Goal: Transaction & Acquisition: Book appointment/travel/reservation

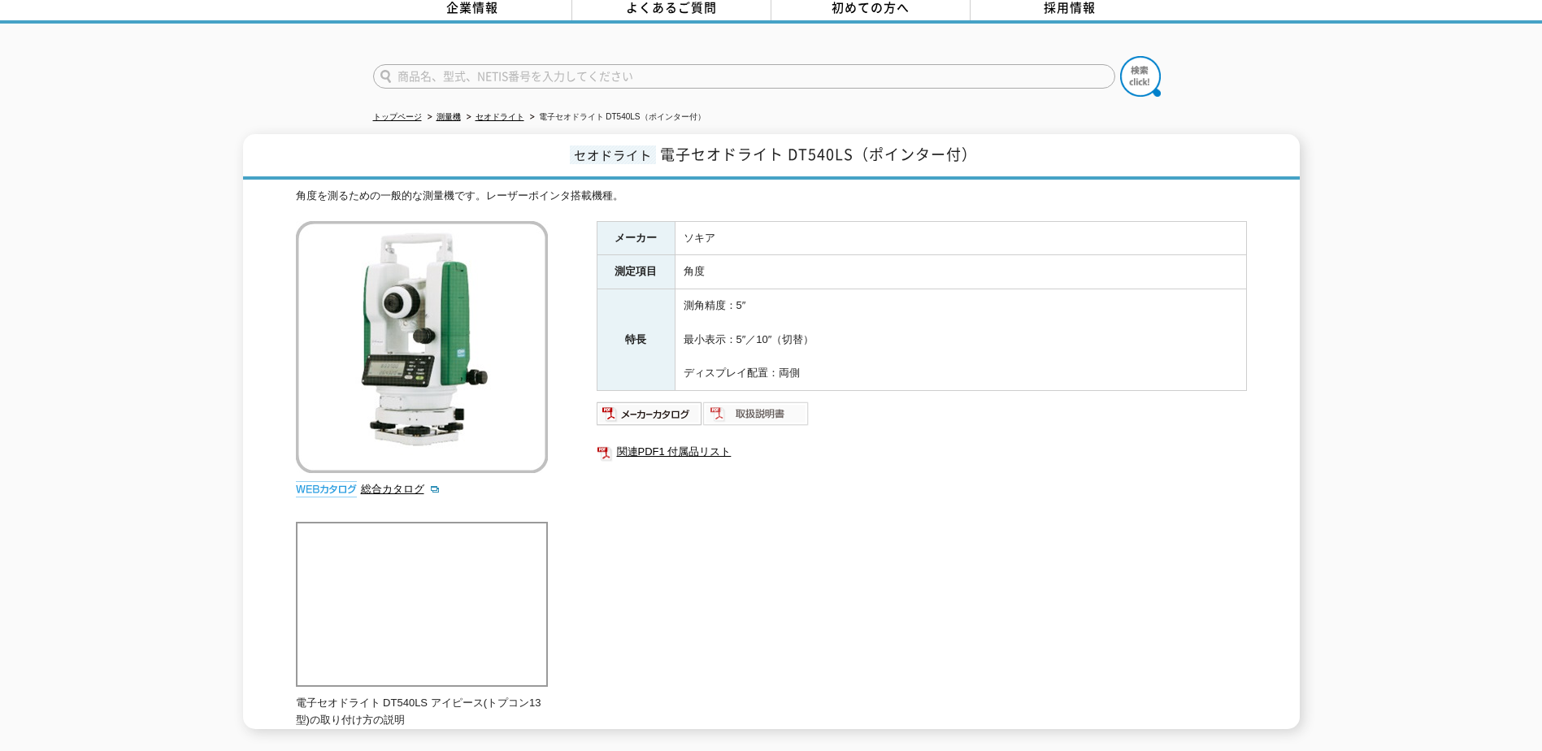
click at [732, 405] on img at bounding box center [756, 414] width 106 height 26
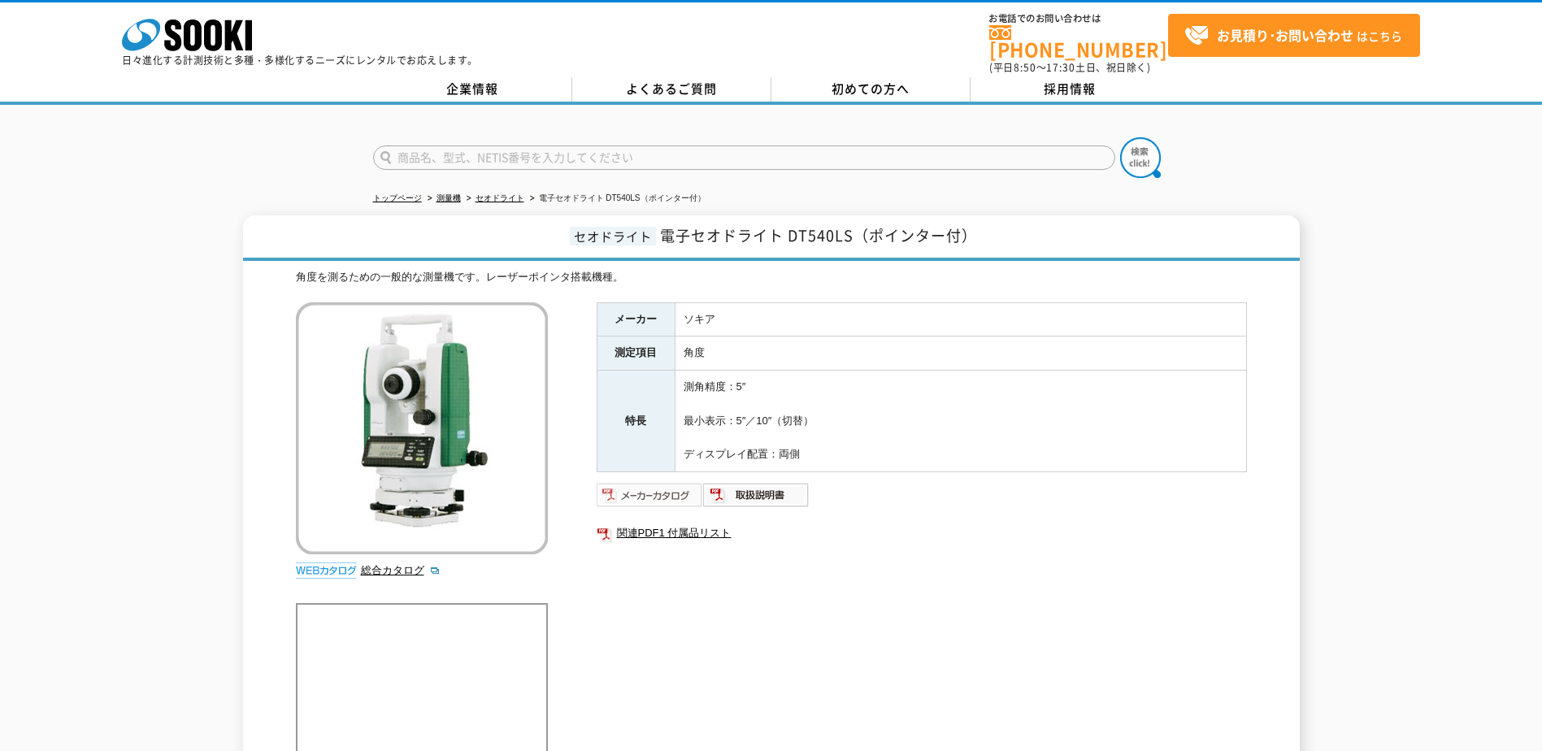
click at [646, 482] on img at bounding box center [649, 495] width 106 height 26
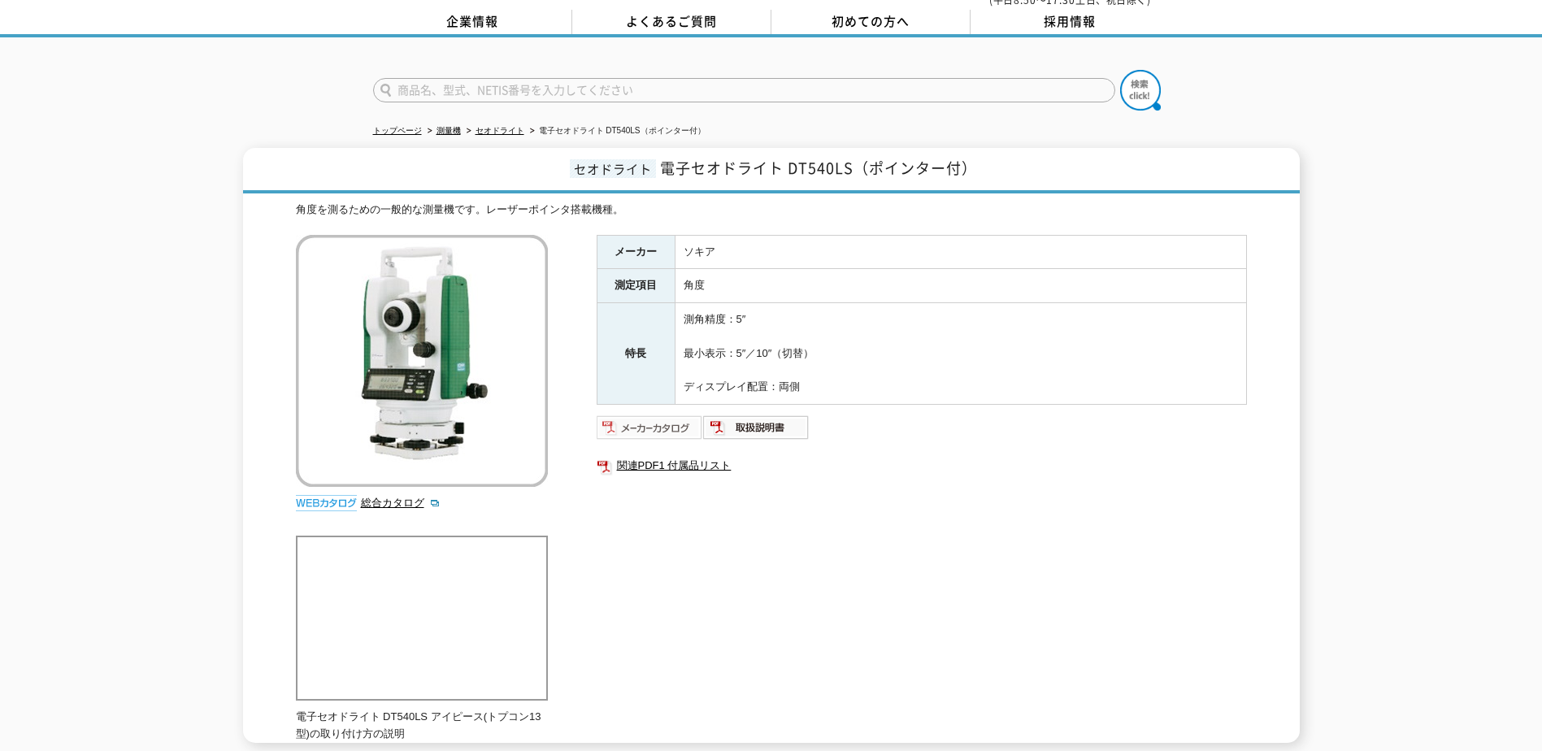
scroll to position [53, 0]
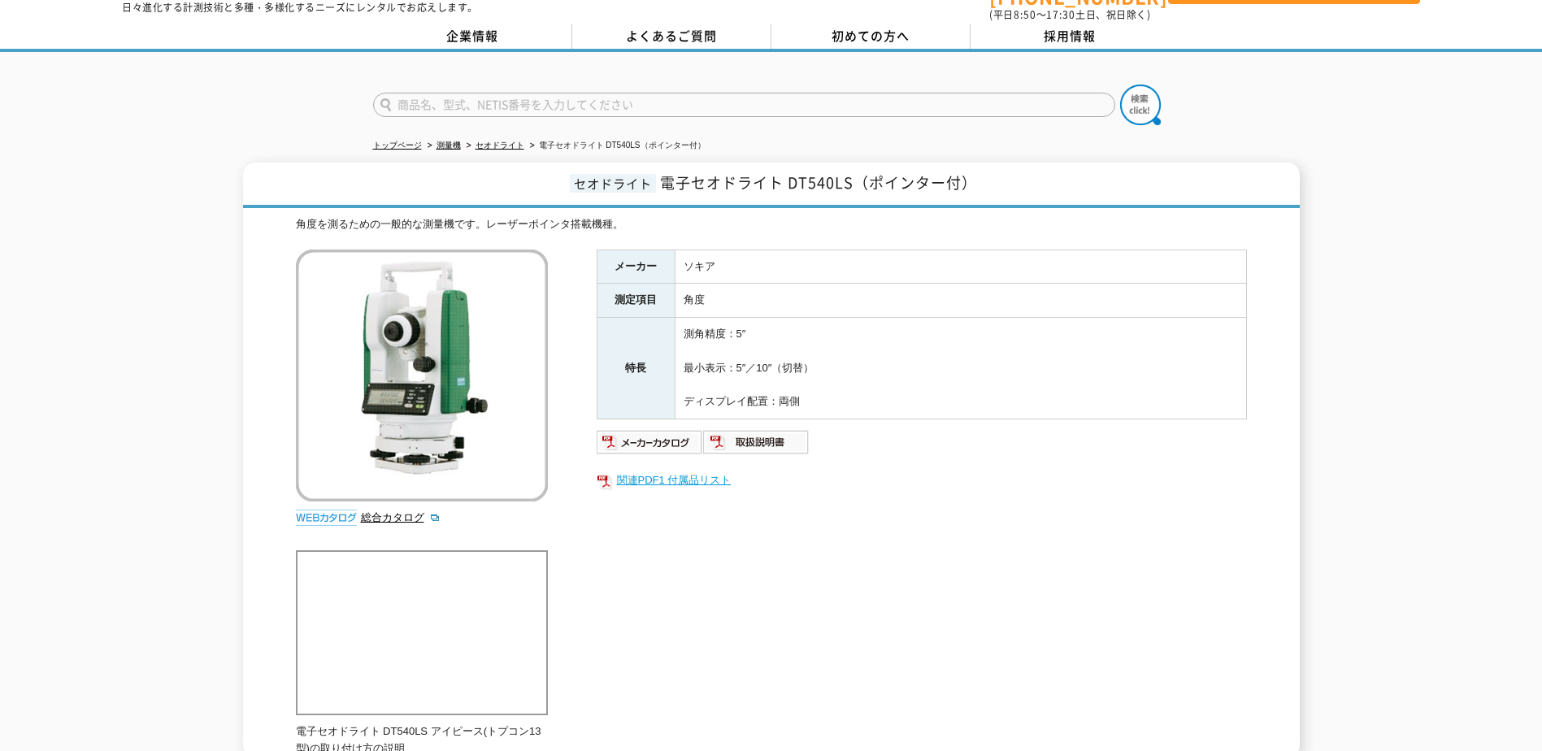
click at [705, 470] on link "関連PDF1 付属品リスト" at bounding box center [921, 480] width 650 height 21
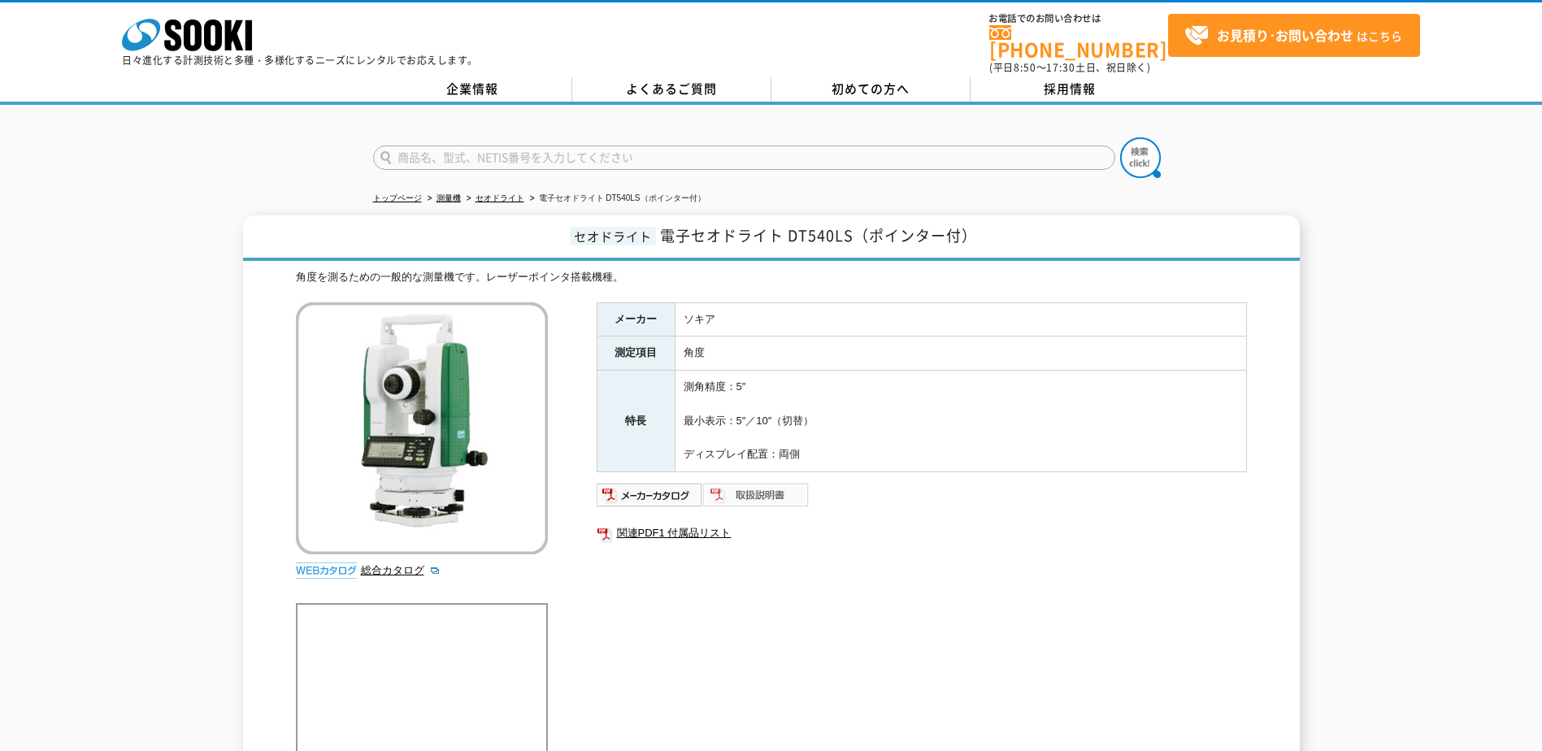
click at [758, 485] on img at bounding box center [756, 495] width 106 height 26
click at [625, 482] on img at bounding box center [649, 495] width 106 height 26
